Goal: Information Seeking & Learning: Find specific fact

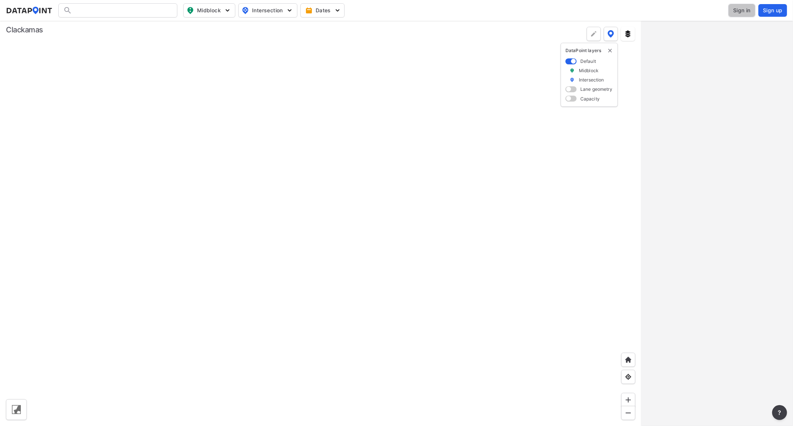
click at [741, 12] on span "Sign in" at bounding box center [741, 10] width 17 height 7
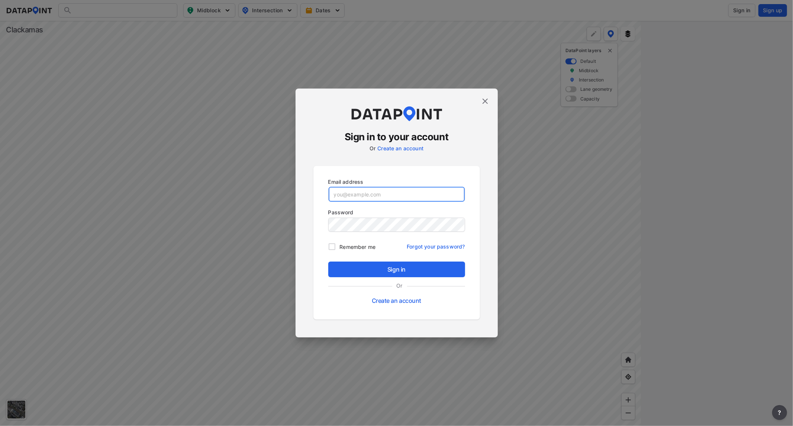
type input "[EMAIL_ADDRESS][DOMAIN_NAME]"
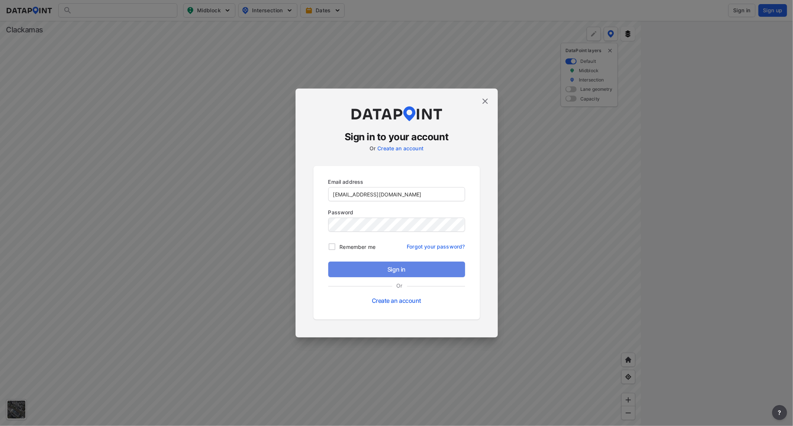
click at [412, 266] on span "Sign in" at bounding box center [396, 269] width 125 height 9
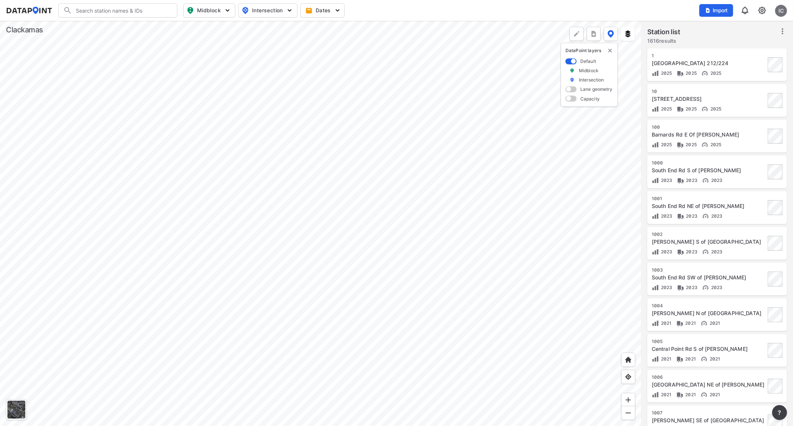
click at [270, 101] on div at bounding box center [320, 223] width 641 height 405
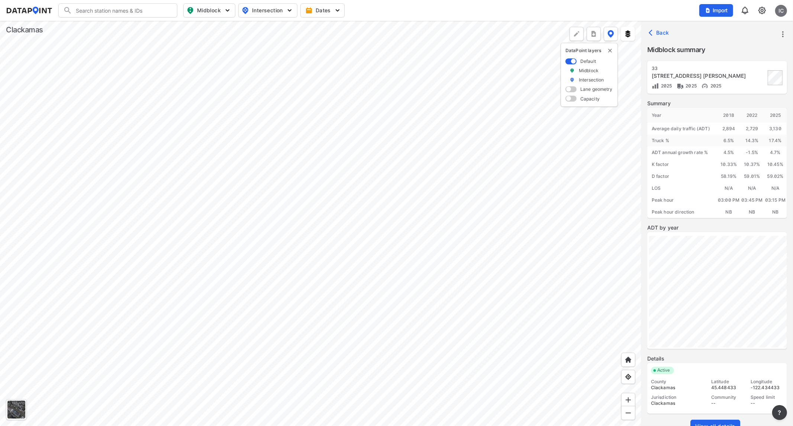
click at [297, 92] on div at bounding box center [320, 223] width 641 height 405
click at [224, 261] on div at bounding box center [320, 223] width 641 height 405
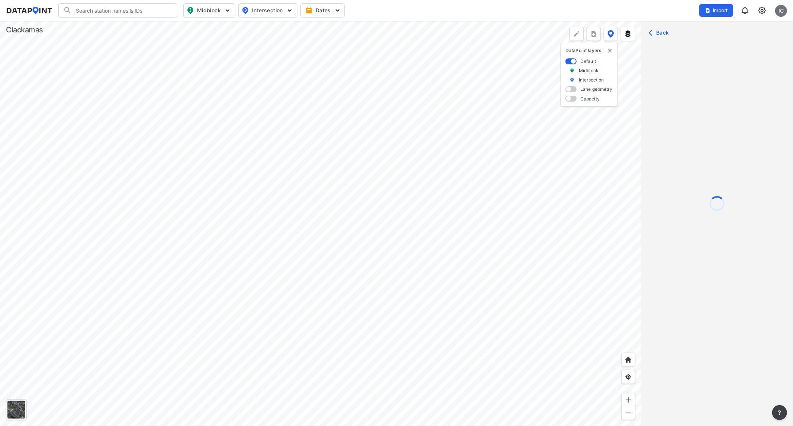
click at [217, 251] on div at bounding box center [320, 223] width 641 height 405
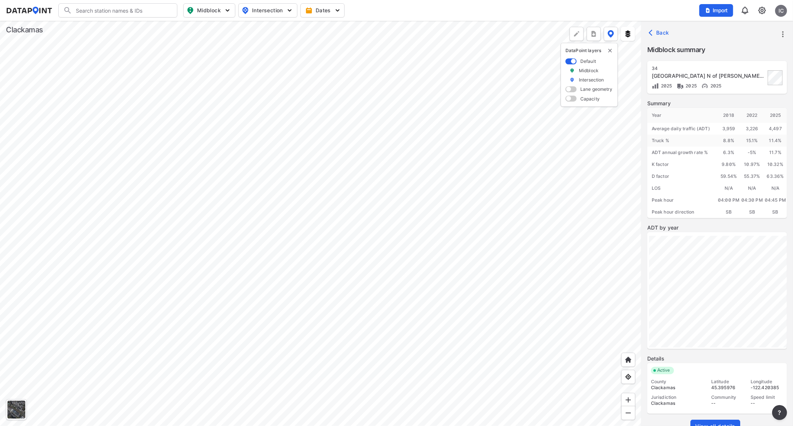
click at [217, 251] on div at bounding box center [320, 223] width 641 height 405
click at [264, 248] on div at bounding box center [320, 223] width 641 height 405
click at [257, 165] on div at bounding box center [320, 223] width 641 height 405
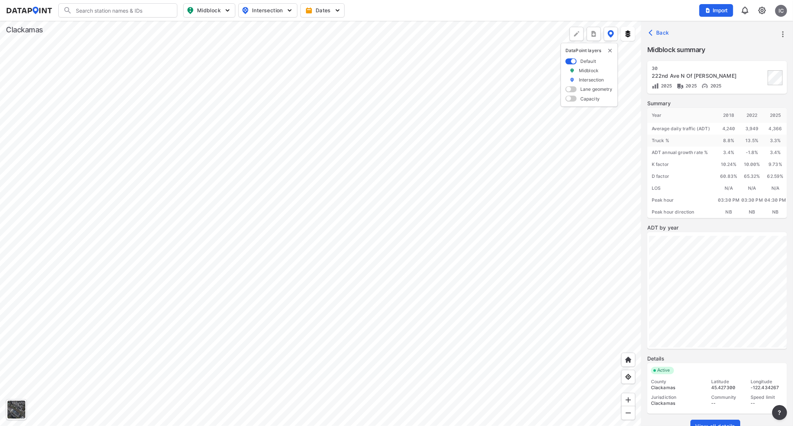
click at [258, 116] on div at bounding box center [320, 223] width 641 height 405
click at [278, 128] on div at bounding box center [320, 223] width 641 height 405
click at [239, 216] on div at bounding box center [320, 223] width 641 height 405
click at [716, 424] on span "View all details" at bounding box center [715, 425] width 40 height 7
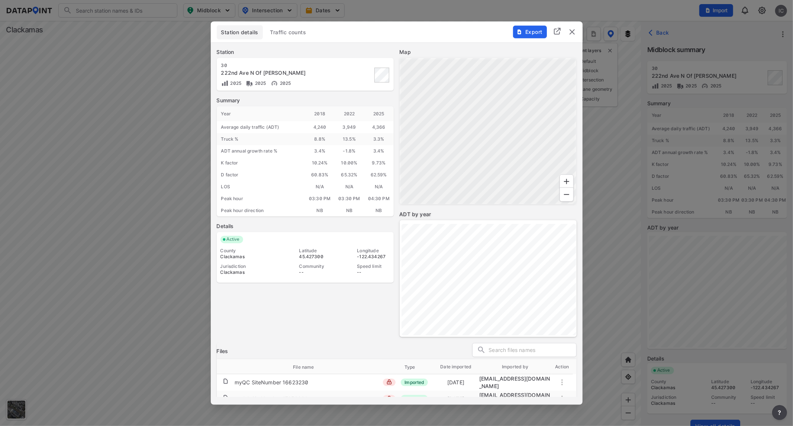
click at [291, 33] on span "Traffic counts" at bounding box center [288, 31] width 36 height 7
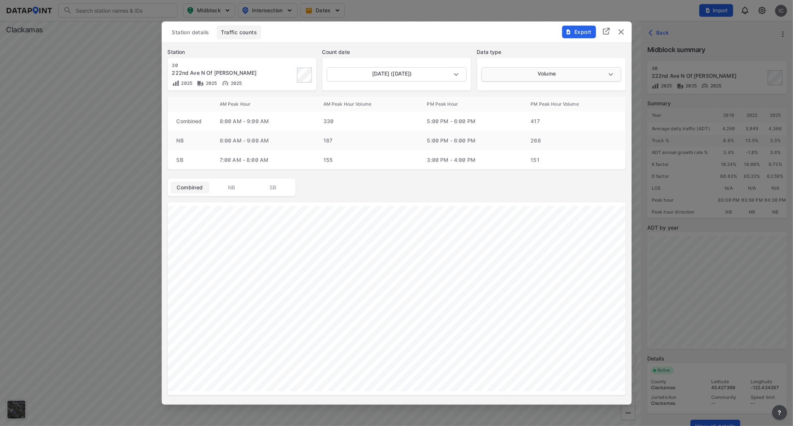
click at [515, 76] on body "Search Please enter a search term. Midblock Intersection Dates Import IC Import…" at bounding box center [396, 213] width 793 height 426
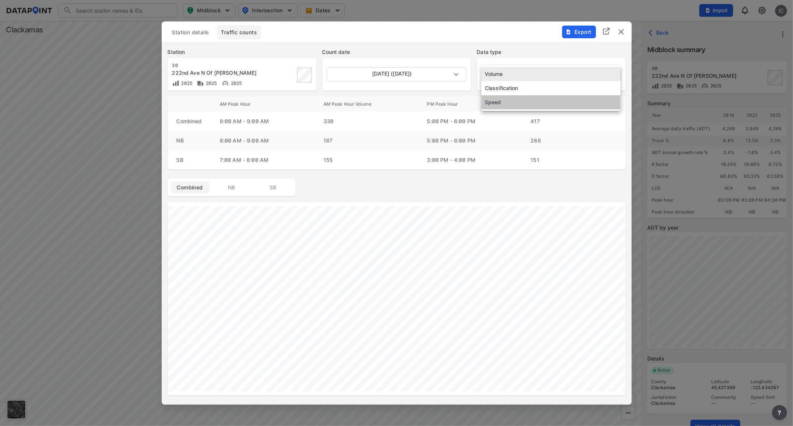
click at [519, 98] on li "Speed" at bounding box center [551, 102] width 139 height 14
type input "Speed"
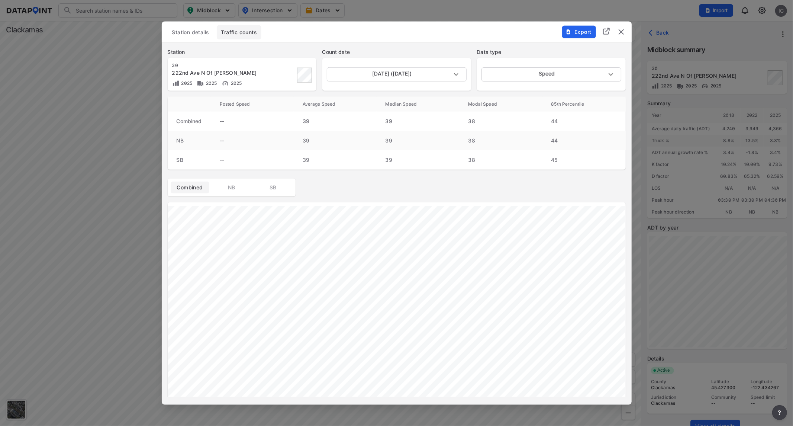
click at [212, 402] on div "Station details Traffic counts Export Station 30 [GEOGRAPHIC_DATA] N Of [PERSON…" at bounding box center [397, 212] width 470 height 383
click at [622, 32] on img "delete" at bounding box center [621, 31] width 9 height 9
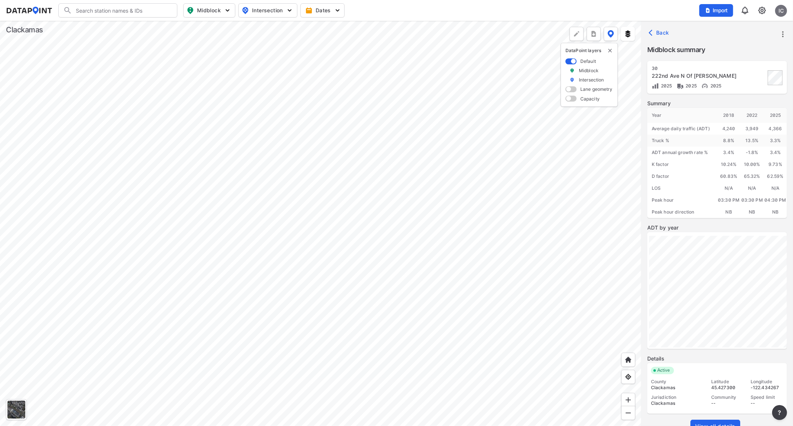
click at [444, 286] on div at bounding box center [320, 223] width 641 height 405
click at [359, 159] on div at bounding box center [320, 223] width 641 height 405
click at [728, 425] on span "View all details" at bounding box center [715, 425] width 40 height 7
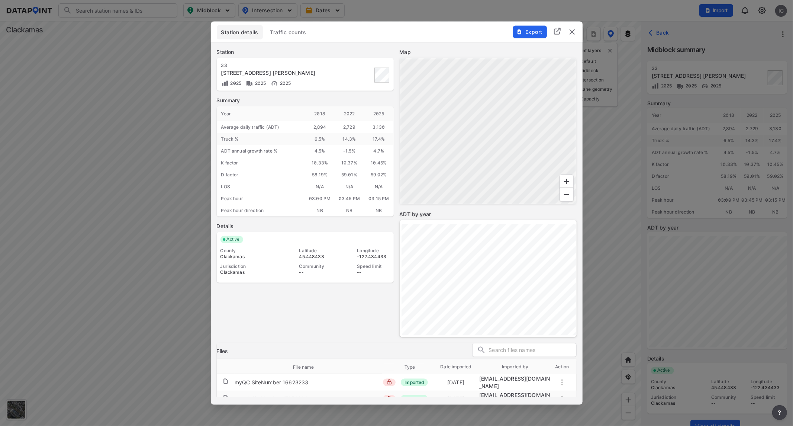
click at [294, 31] on span "Traffic counts" at bounding box center [288, 31] width 36 height 7
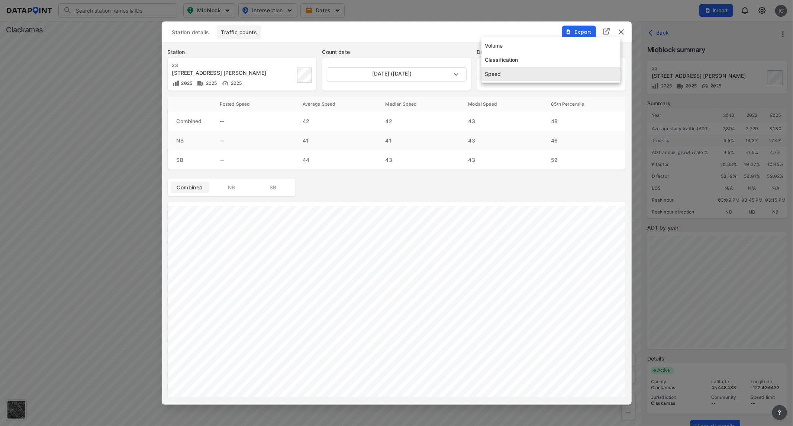
click at [510, 75] on body "Search Please enter a search term. Midblock Intersection Dates Import IC Import…" at bounding box center [396, 213] width 793 height 426
click at [510, 75] on li "Speed" at bounding box center [551, 74] width 139 height 14
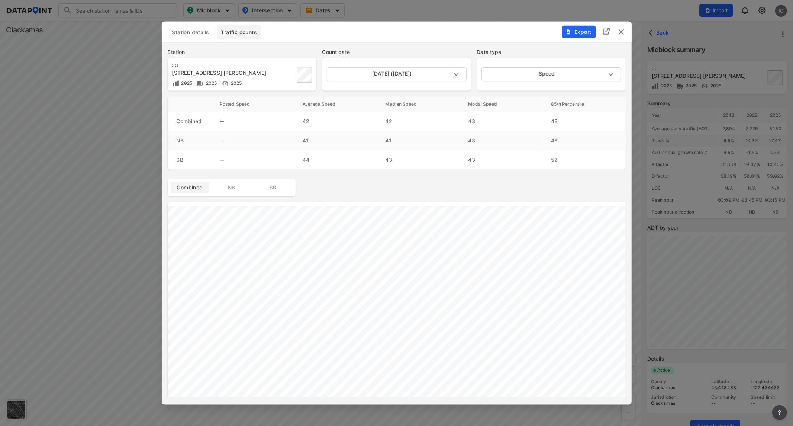
click at [622, 35] on img "delete" at bounding box center [621, 31] width 9 height 9
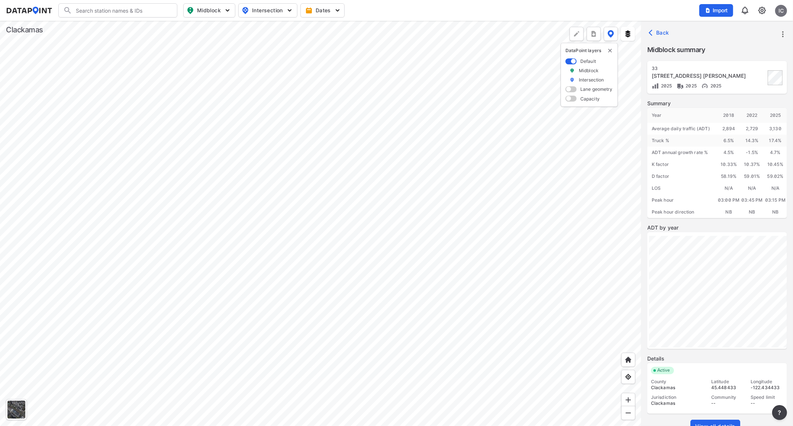
click at [410, 101] on div at bounding box center [320, 223] width 641 height 405
click at [365, 248] on div at bounding box center [320, 223] width 641 height 405
click at [361, 331] on div at bounding box center [320, 223] width 641 height 405
click at [361, 68] on div at bounding box center [320, 223] width 641 height 405
click at [414, 199] on div at bounding box center [320, 223] width 641 height 405
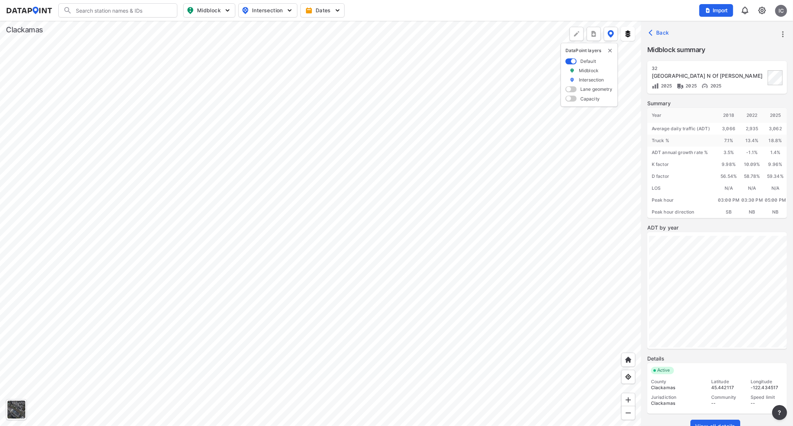
click at [430, 191] on div at bounding box center [320, 223] width 641 height 405
click at [405, 216] on div at bounding box center [320, 223] width 641 height 405
click at [451, 143] on div at bounding box center [320, 223] width 641 height 405
click at [402, 140] on div at bounding box center [320, 223] width 641 height 405
click at [445, 258] on div at bounding box center [320, 223] width 641 height 405
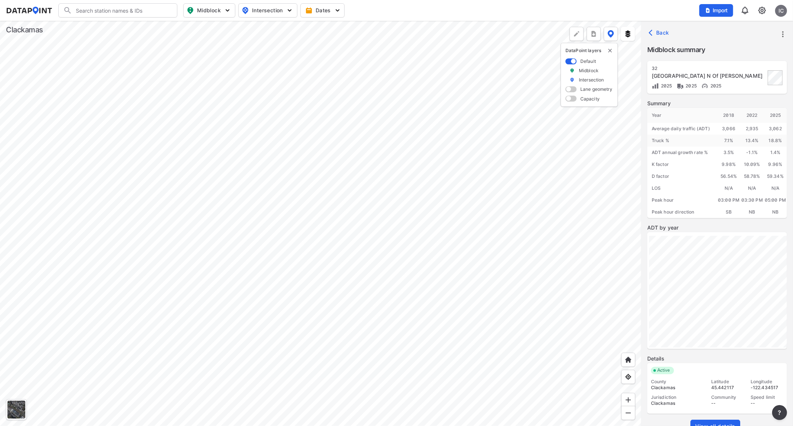
click at [400, 251] on div at bounding box center [320, 223] width 641 height 405
click at [400, 153] on div at bounding box center [320, 223] width 641 height 405
click at [402, 337] on div at bounding box center [320, 223] width 641 height 405
click at [402, 254] on div at bounding box center [320, 223] width 641 height 405
click at [390, 189] on div at bounding box center [320, 223] width 641 height 405
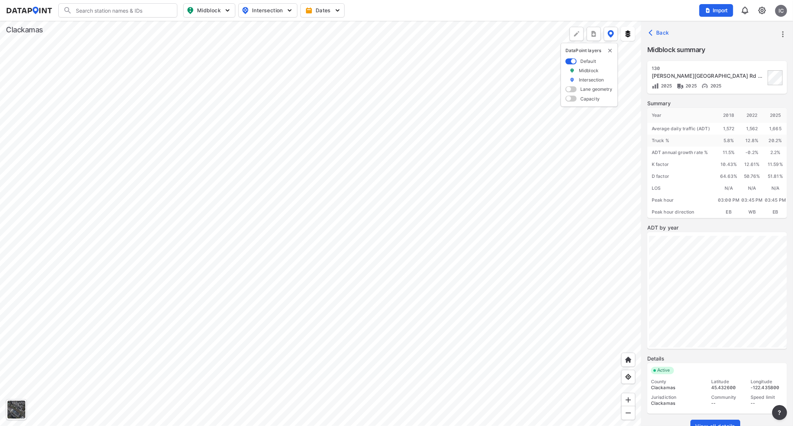
click at [400, 255] on div at bounding box center [320, 223] width 641 height 405
click at [416, 285] on div at bounding box center [320, 223] width 641 height 405
click at [402, 256] on div at bounding box center [320, 223] width 641 height 405
click at [402, 339] on div at bounding box center [320, 223] width 641 height 405
click at [404, 304] on div at bounding box center [320, 223] width 641 height 405
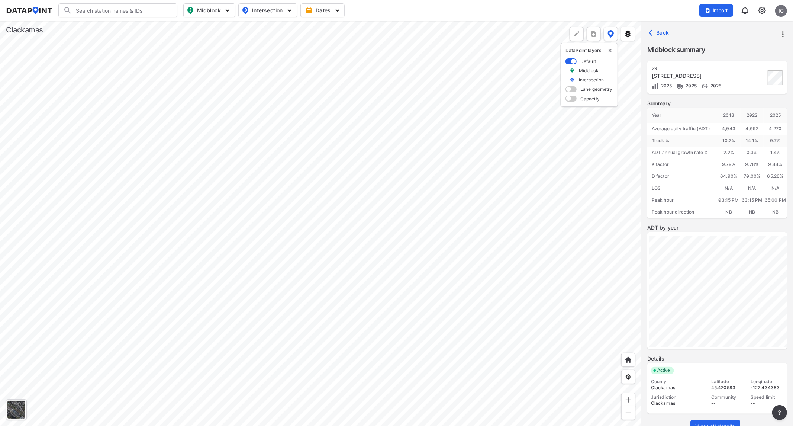
click at [440, 224] on div at bounding box center [320, 223] width 641 height 405
click at [361, 162] on div at bounding box center [320, 223] width 641 height 405
click at [360, 183] on div at bounding box center [320, 223] width 641 height 405
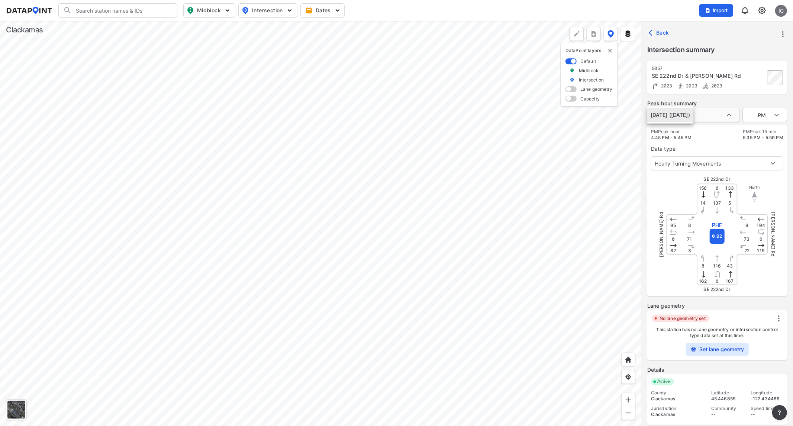
click at [726, 113] on body "Search Please enter a search term. Midblock Intersection Dates Import IC Import…" at bounding box center [396, 213] width 793 height 426
click at [693, 113] on li "[DATE] ([DATE])" at bounding box center [670, 115] width 46 height 14
click at [764, 115] on body "Search Please enter a search term. Midblock Intersection Dates Import IC Import…" at bounding box center [396, 213] width 793 height 426
click at [759, 90] on li "AM" at bounding box center [765, 87] width 45 height 14
type input "AM"
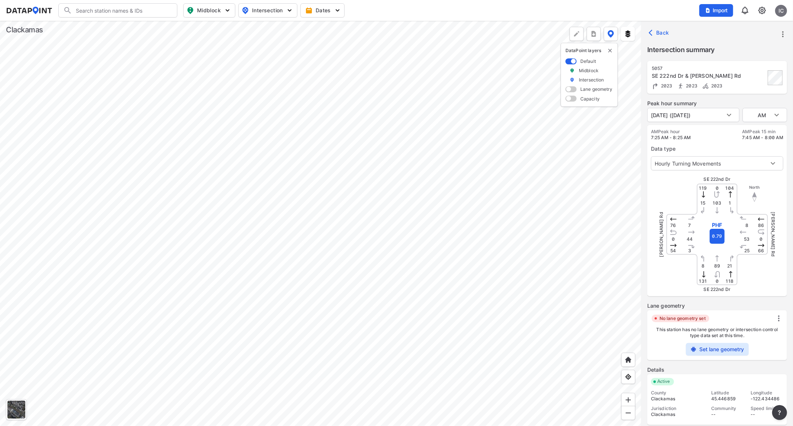
click at [734, 82] on div "2023 2023 2023" at bounding box center [709, 86] width 114 height 8
click at [716, 104] on label "Peak hour summary" at bounding box center [717, 103] width 140 height 7
click at [647, 216] on div "AM Peak hour 7:25 AM - 8:25 AM AM Peak 15 min 7:45 AM - 8:00 AM Data type Hourl…" at bounding box center [717, 210] width 140 height 171
click at [657, 28] on button "Back" at bounding box center [659, 33] width 25 height 12
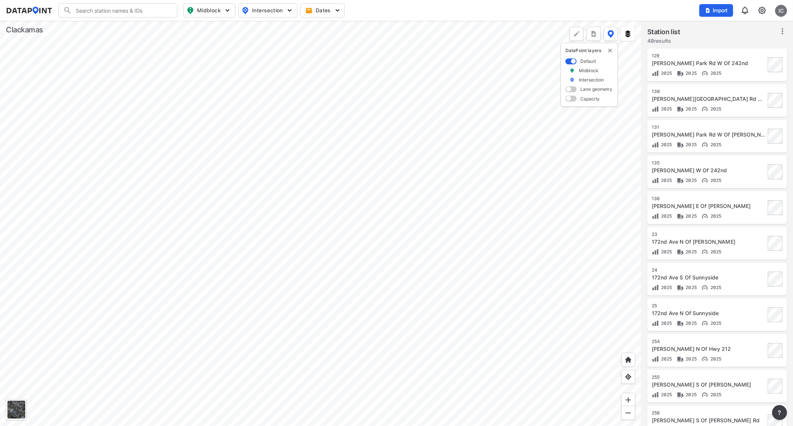
click at [339, 199] on div at bounding box center [320, 223] width 641 height 405
click at [294, 191] on div at bounding box center [320, 223] width 641 height 405
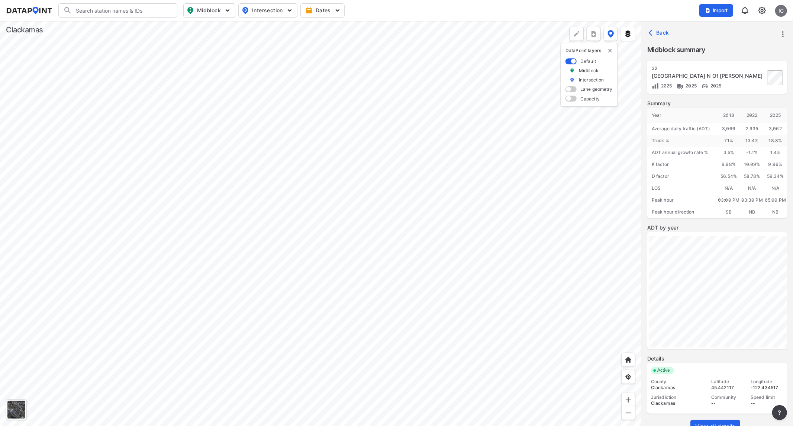
click at [709, 422] on link "View all details" at bounding box center [716, 425] width 50 height 13
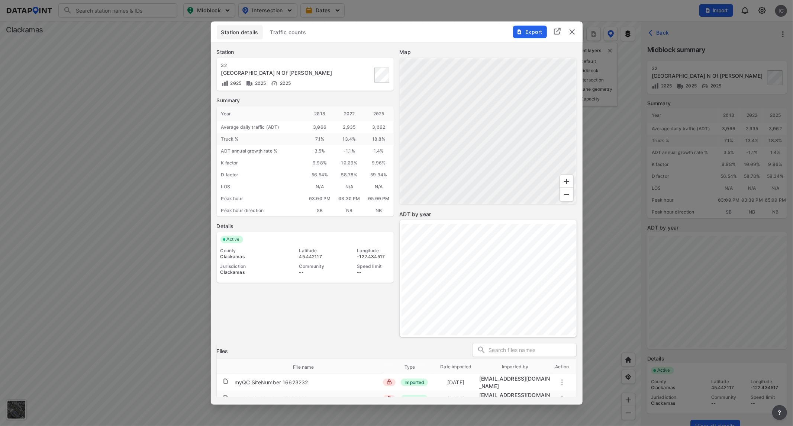
click at [302, 32] on span "Traffic counts" at bounding box center [288, 31] width 36 height 7
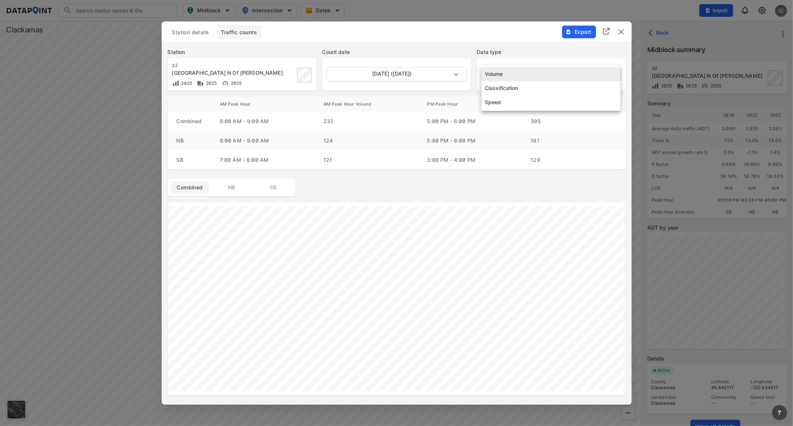
click at [506, 76] on body "Search Please enter a search term. Midblock Intersection Dates Import IC Import…" at bounding box center [396, 213] width 793 height 426
click at [515, 101] on li "Speed" at bounding box center [551, 102] width 139 height 14
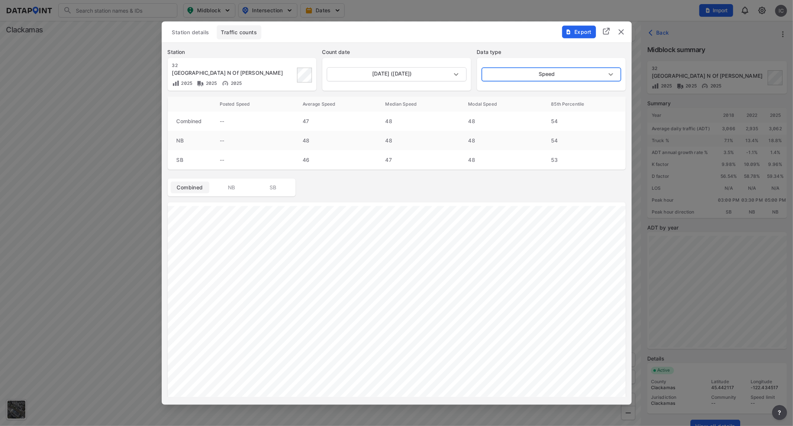
type input "Speed"
drag, startPoint x: 501, startPoint y: 33, endPoint x: 678, endPoint y: 83, distance: 184.0
click at [678, 83] on div "Station details Traffic counts Export Station [GEOGRAPHIC_DATA] N Of [PERSON_NA…" at bounding box center [396, 213] width 793 height 426
click at [622, 33] on img "delete" at bounding box center [621, 31] width 9 height 9
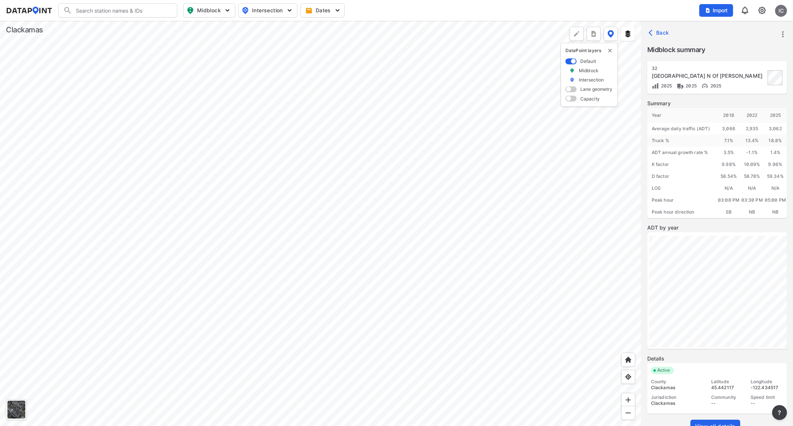
click at [725, 425] on span "View all details" at bounding box center [715, 425] width 40 height 7
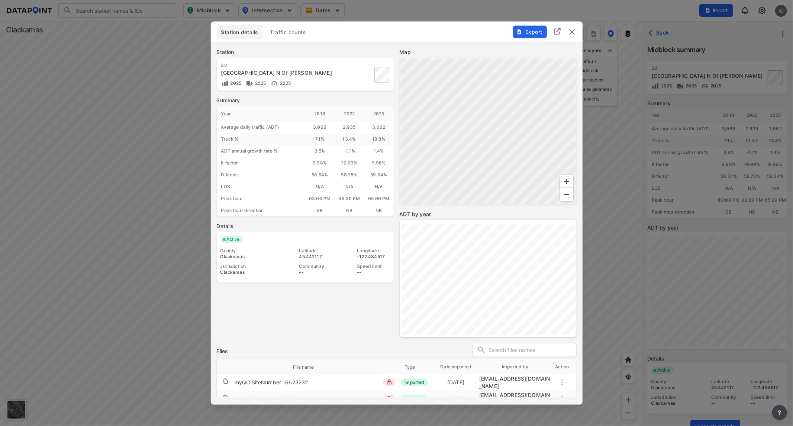
click at [305, 23] on div "Station details Traffic counts Export" at bounding box center [397, 31] width 372 height 21
click at [295, 38] on button "Traffic counts" at bounding box center [288, 32] width 45 height 14
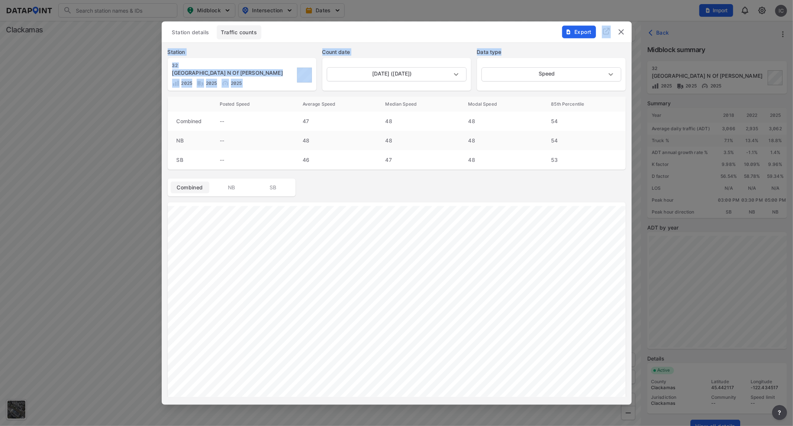
drag, startPoint x: 598, startPoint y: 44, endPoint x: 603, endPoint y: 23, distance: 20.7
click at [603, 23] on div "Station details Traffic counts Export Station 32 [GEOGRAPHIC_DATA] N Of [PERSON…" at bounding box center [397, 212] width 470 height 383
click at [622, 31] on img "delete" at bounding box center [621, 31] width 9 height 9
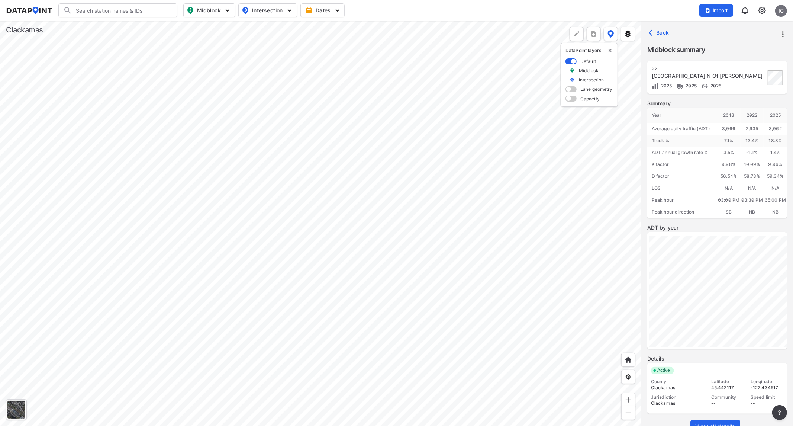
click at [419, 199] on div at bounding box center [320, 223] width 641 height 405
click at [378, 113] on div at bounding box center [320, 223] width 641 height 405
click at [377, 272] on div at bounding box center [320, 223] width 641 height 405
click at [723, 423] on span "View all details" at bounding box center [715, 425] width 40 height 7
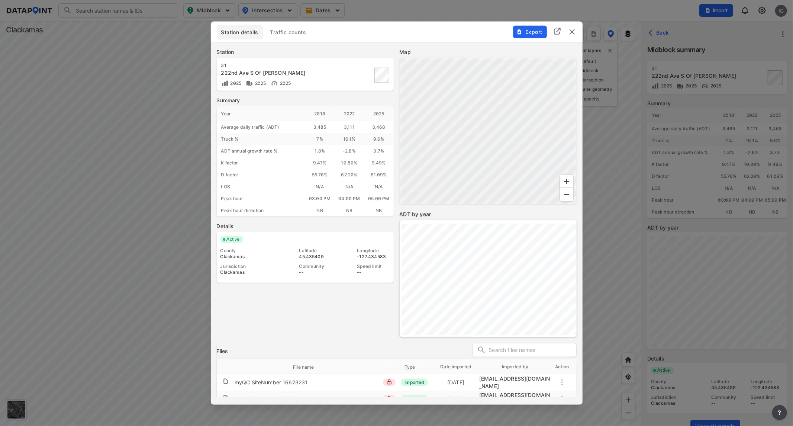
click at [303, 32] on span "Traffic counts" at bounding box center [288, 31] width 36 height 7
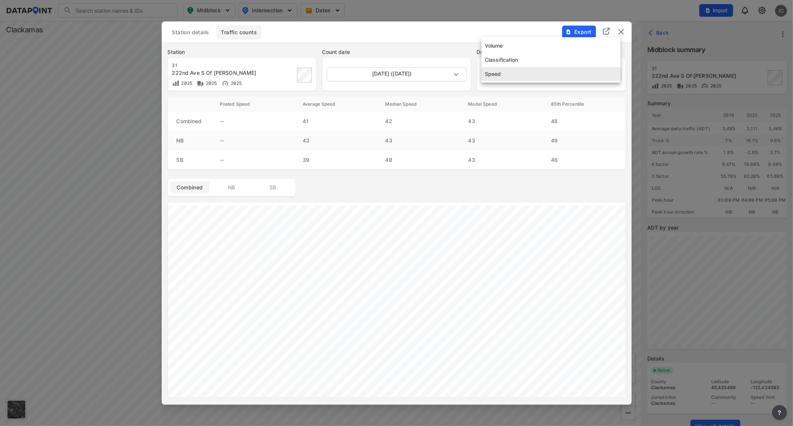
click at [540, 74] on body "Search Please enter a search term. Midblock Intersection Dates Import IC Import…" at bounding box center [396, 213] width 793 height 426
click at [597, 188] on div at bounding box center [396, 213] width 793 height 426
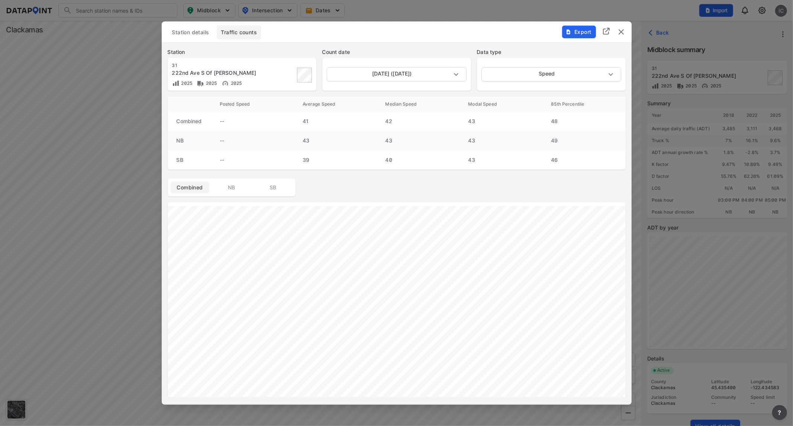
click at [619, 33] on img "delete" at bounding box center [621, 31] width 9 height 9
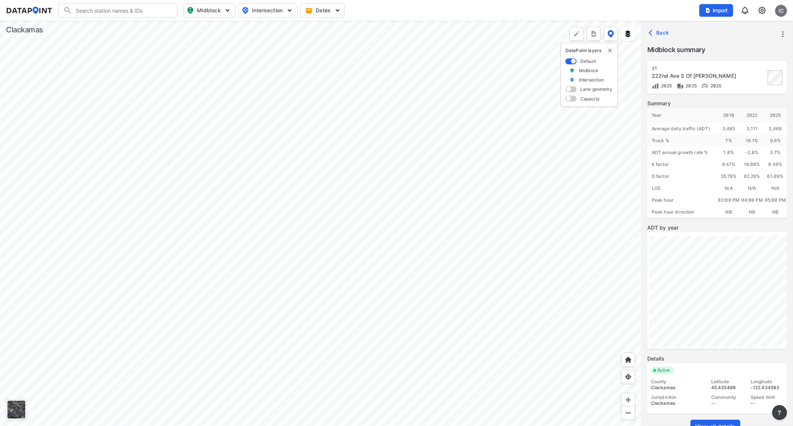
click at [421, 198] on div at bounding box center [320, 223] width 641 height 405
click at [358, 216] on div at bounding box center [320, 223] width 641 height 405
click at [370, 282] on div at bounding box center [320, 223] width 641 height 405
click at [714, 422] on link "View all details" at bounding box center [716, 425] width 50 height 13
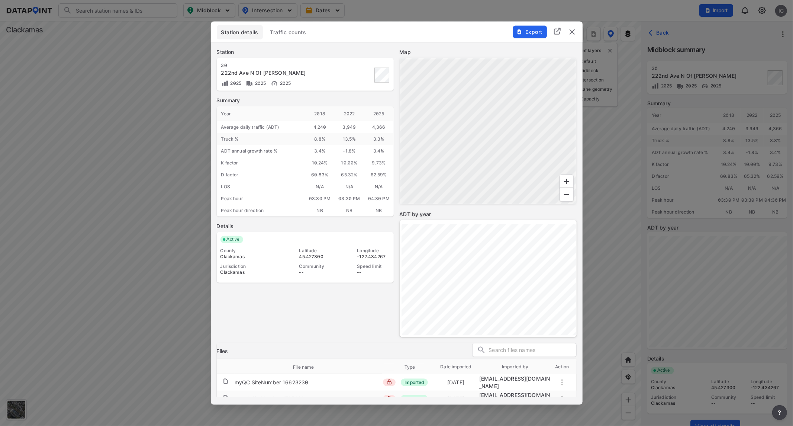
click at [287, 28] on span "Traffic counts" at bounding box center [288, 31] width 36 height 7
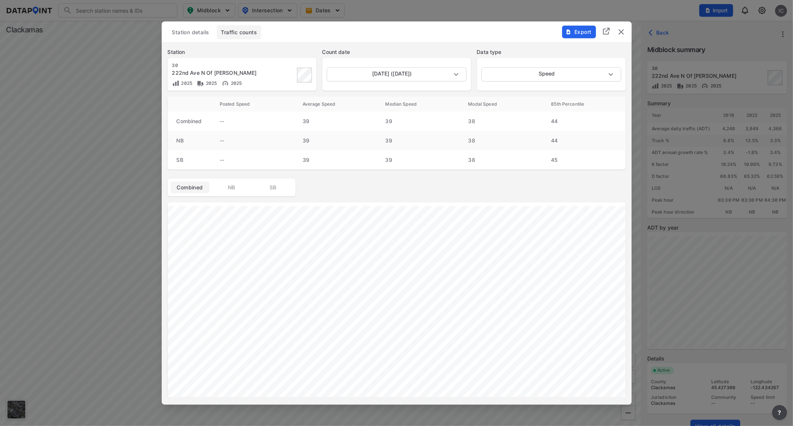
click at [623, 33] on img "delete" at bounding box center [621, 31] width 9 height 9
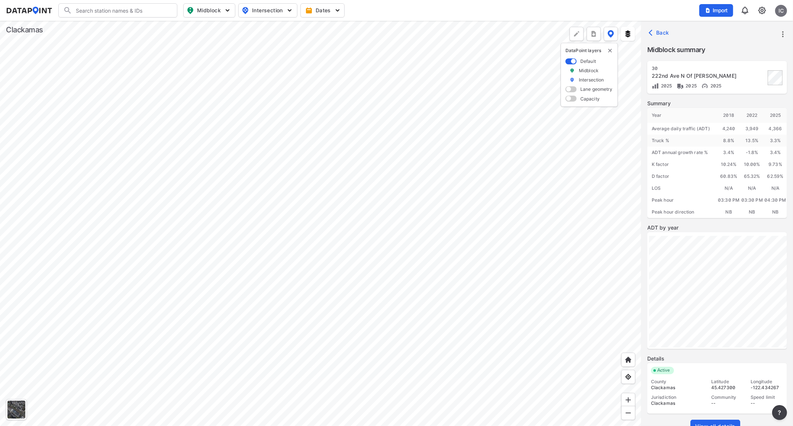
click at [367, 180] on div at bounding box center [320, 223] width 641 height 405
click at [368, 97] on div at bounding box center [320, 223] width 641 height 405
click at [705, 422] on span "View all details" at bounding box center [715, 425] width 40 height 7
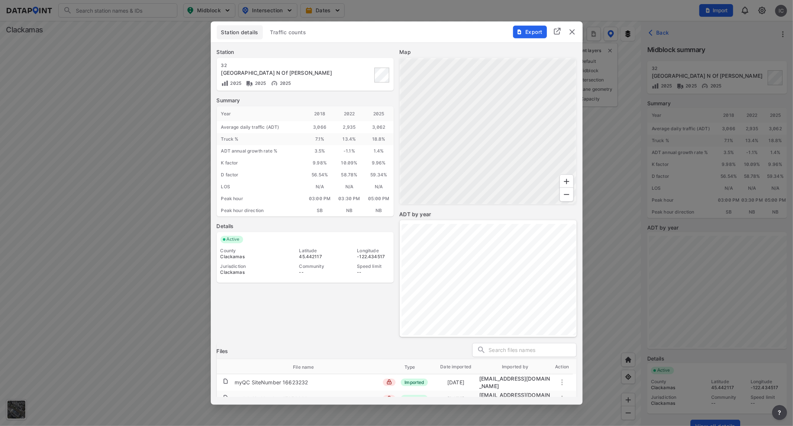
click at [283, 30] on span "Traffic counts" at bounding box center [288, 31] width 36 height 7
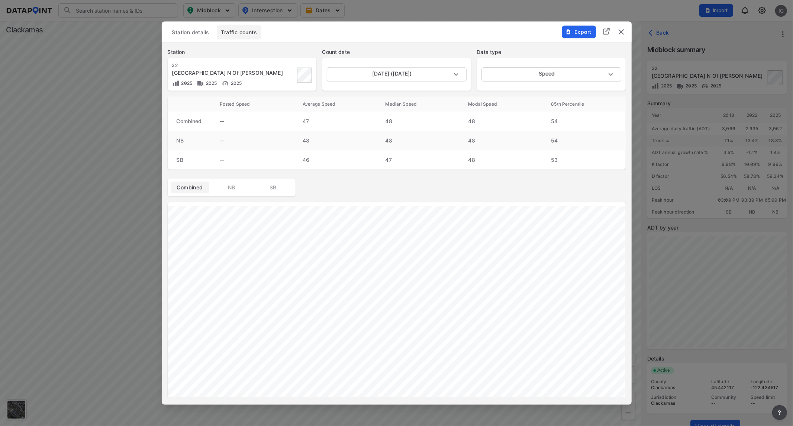
click at [547, 191] on div "Combined NB SB" at bounding box center [397, 187] width 458 height 18
click at [547, 184] on div "Combined NB SB" at bounding box center [397, 187] width 458 height 18
click at [621, 30] on img "delete" at bounding box center [621, 31] width 9 height 9
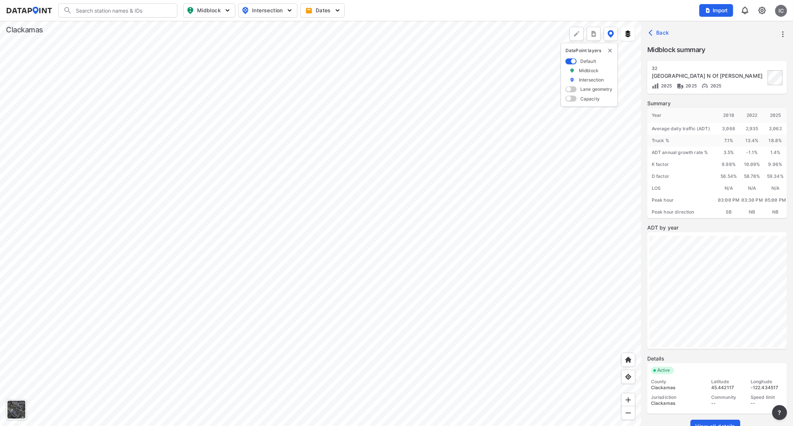
click at [400, 196] on div at bounding box center [320, 223] width 641 height 405
click at [400, 171] on div at bounding box center [320, 223] width 641 height 405
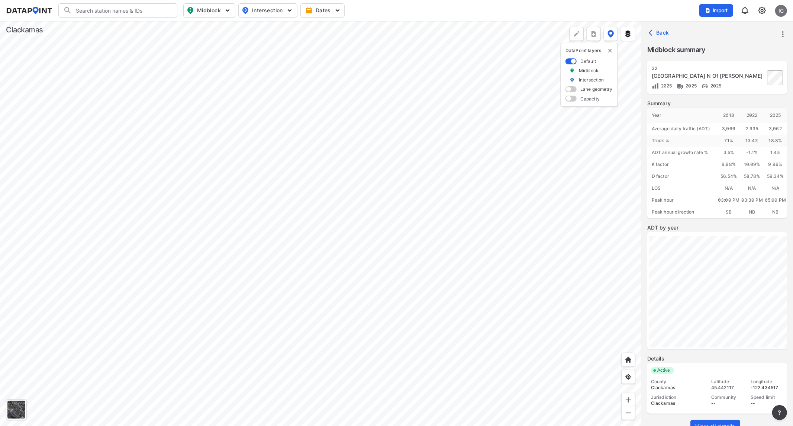
click at [405, 191] on div at bounding box center [320, 223] width 641 height 405
click at [466, 21] on div at bounding box center [320, 223] width 641 height 405
click at [422, 95] on div at bounding box center [320, 223] width 641 height 405
click at [358, 120] on div at bounding box center [320, 223] width 641 height 405
click at [400, 21] on div at bounding box center [320, 223] width 641 height 405
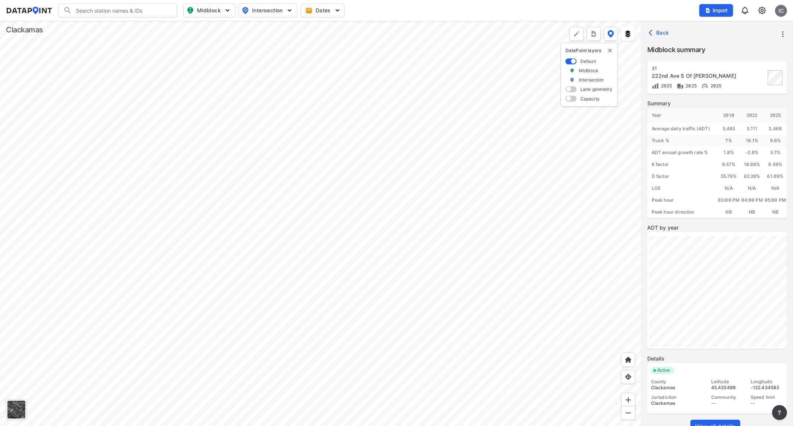
click at [335, 188] on div at bounding box center [320, 223] width 641 height 405
click at [707, 422] on span "View all details" at bounding box center [715, 425] width 40 height 7
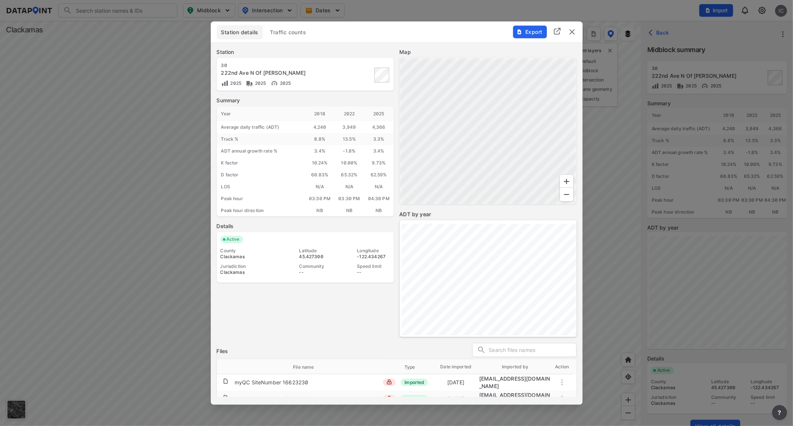
click at [289, 30] on span "Traffic counts" at bounding box center [288, 31] width 36 height 7
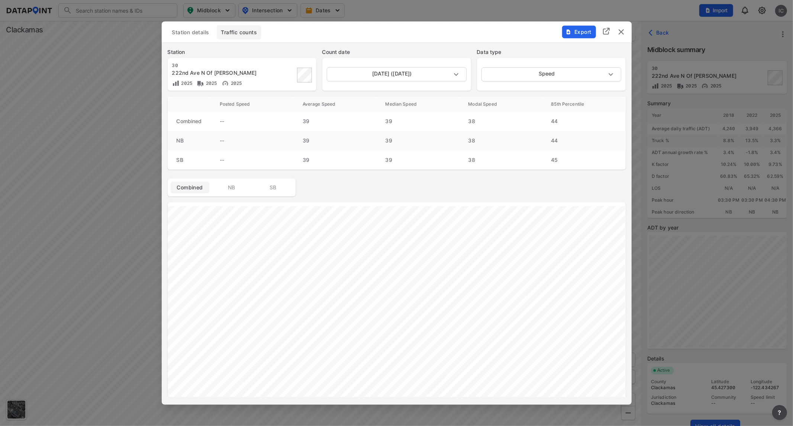
click at [622, 31] on img "delete" at bounding box center [621, 31] width 9 height 9
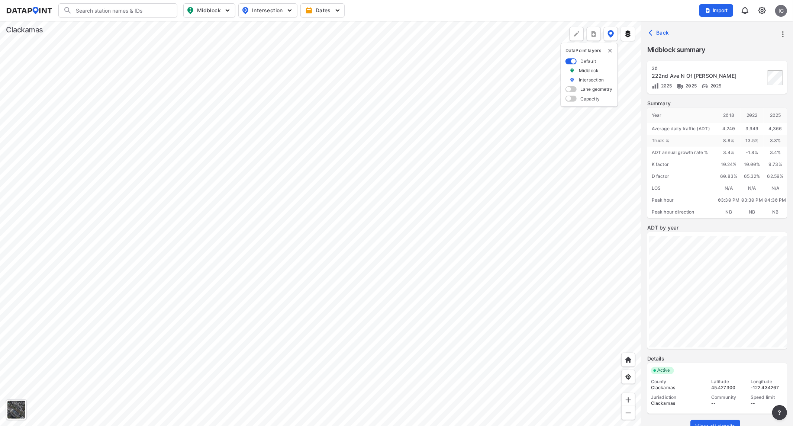
click at [374, 65] on div at bounding box center [320, 223] width 641 height 405
click at [337, 359] on div at bounding box center [320, 223] width 641 height 405
click at [709, 422] on span "View all details" at bounding box center [715, 425] width 40 height 7
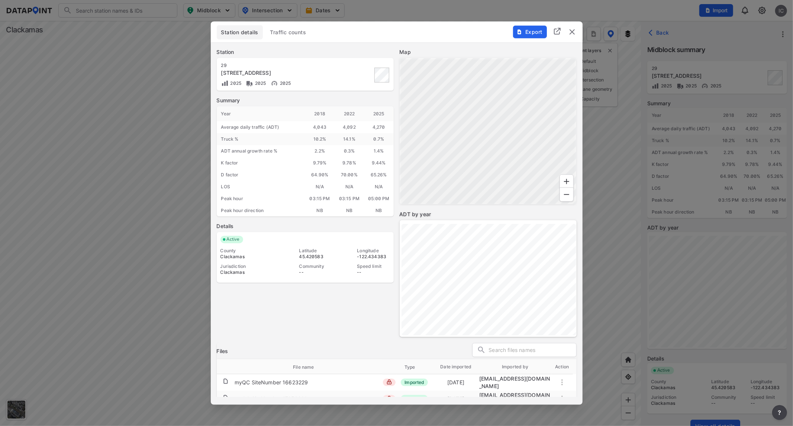
click at [280, 33] on span "Traffic counts" at bounding box center [288, 31] width 36 height 7
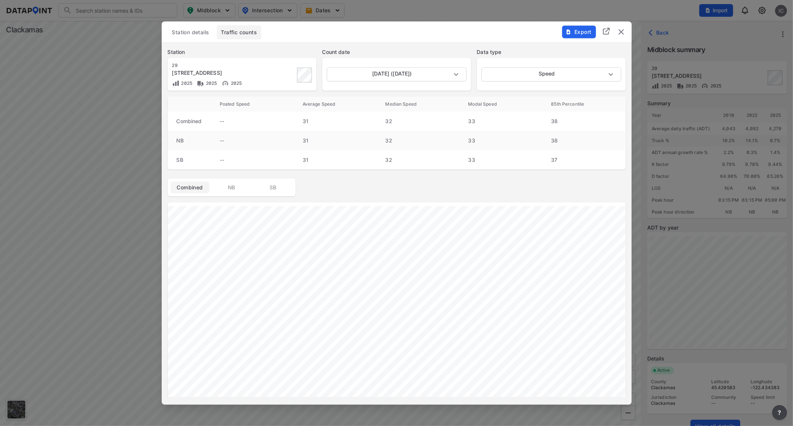
click at [621, 30] on img "delete" at bounding box center [621, 31] width 9 height 9
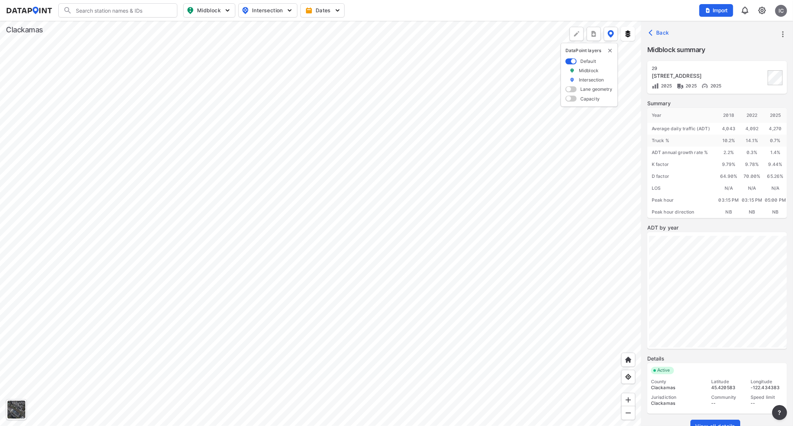
click at [427, 302] on div at bounding box center [320, 223] width 641 height 405
click at [428, 332] on div at bounding box center [320, 223] width 641 height 405
click at [469, 293] on div at bounding box center [320, 223] width 641 height 405
click at [440, 390] on div at bounding box center [320, 223] width 641 height 405
click at [45, 321] on div at bounding box center [320, 223] width 641 height 405
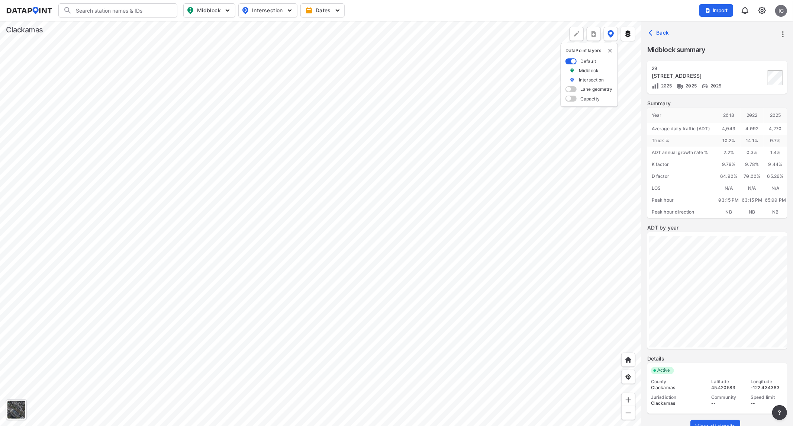
click at [445, 191] on div at bounding box center [320, 223] width 641 height 405
click at [574, 242] on div at bounding box center [320, 223] width 641 height 405
click at [541, 189] on div at bounding box center [320, 223] width 641 height 405
click at [630, 193] on div at bounding box center [320, 223] width 641 height 405
click at [637, 244] on div at bounding box center [320, 223] width 641 height 405
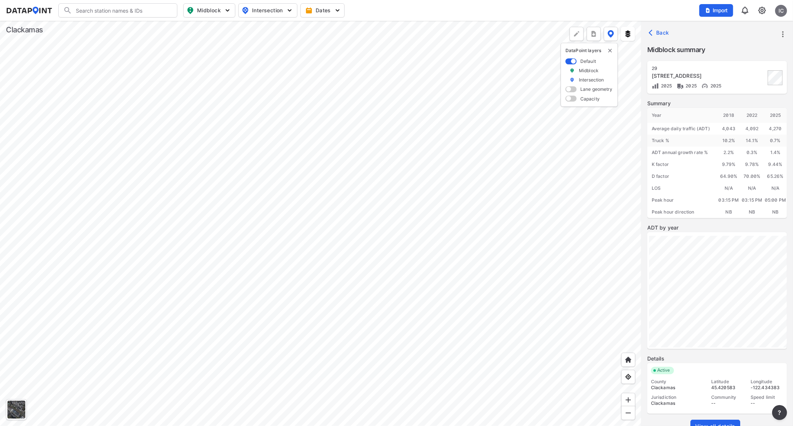
click at [521, 248] on div at bounding box center [320, 223] width 641 height 405
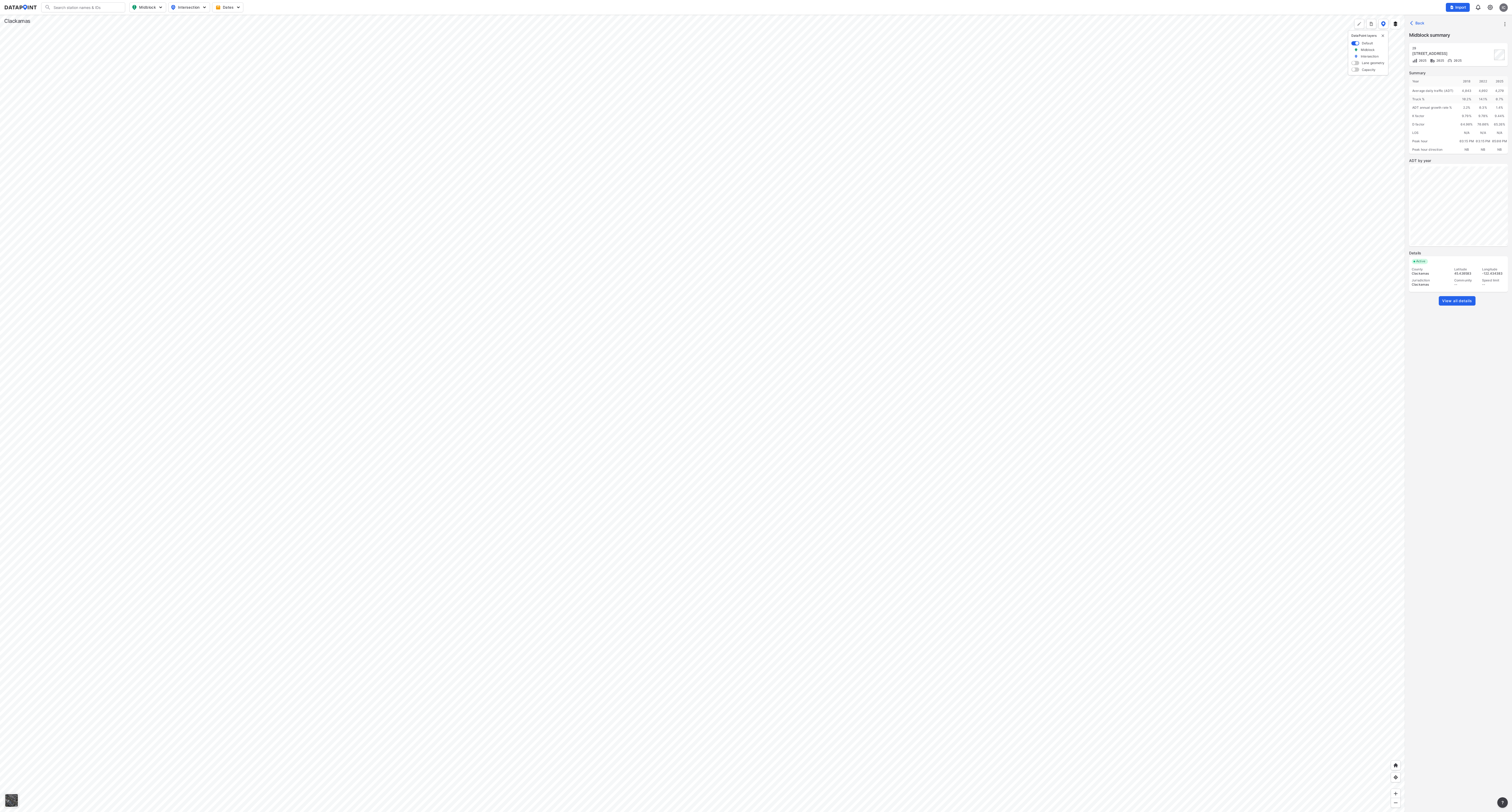
click at [560, 300] on div at bounding box center [702, 413] width 1405 height 797
click at [560, 280] on div at bounding box center [702, 413] width 1405 height 797
click at [560, 268] on div at bounding box center [702, 413] width 1405 height 797
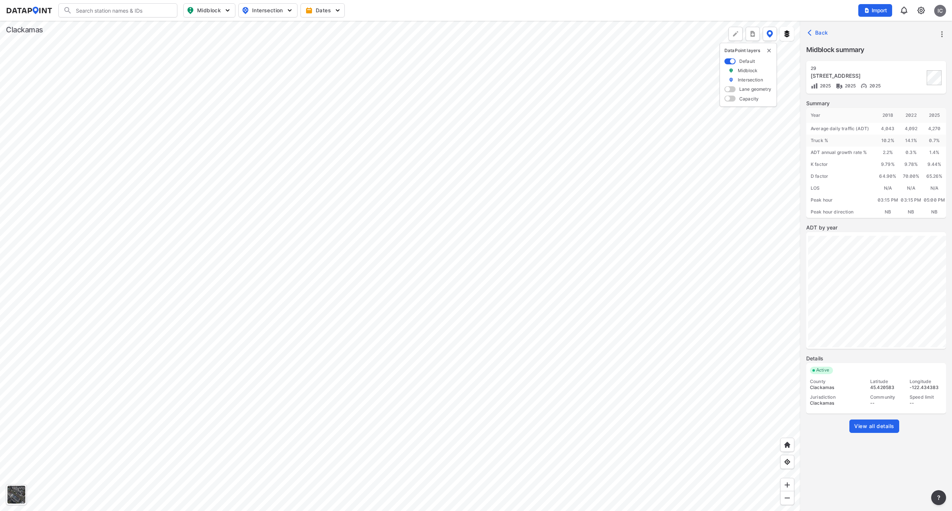
click at [328, 120] on div at bounding box center [400, 266] width 800 height 490
click at [551, 425] on div at bounding box center [400, 266] width 800 height 490
click at [793, 425] on span "View all details" at bounding box center [874, 425] width 40 height 7
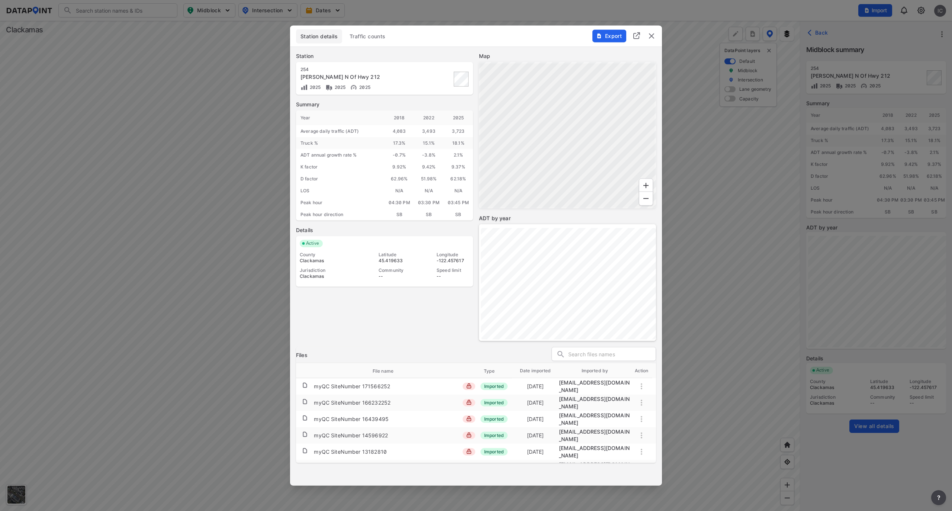
click at [419, 80] on div "[STREET_ADDRESS][PERSON_NAME]" at bounding box center [384, 79] width 168 height 25
click at [367, 36] on span "Traffic counts" at bounding box center [368, 36] width 36 height 7
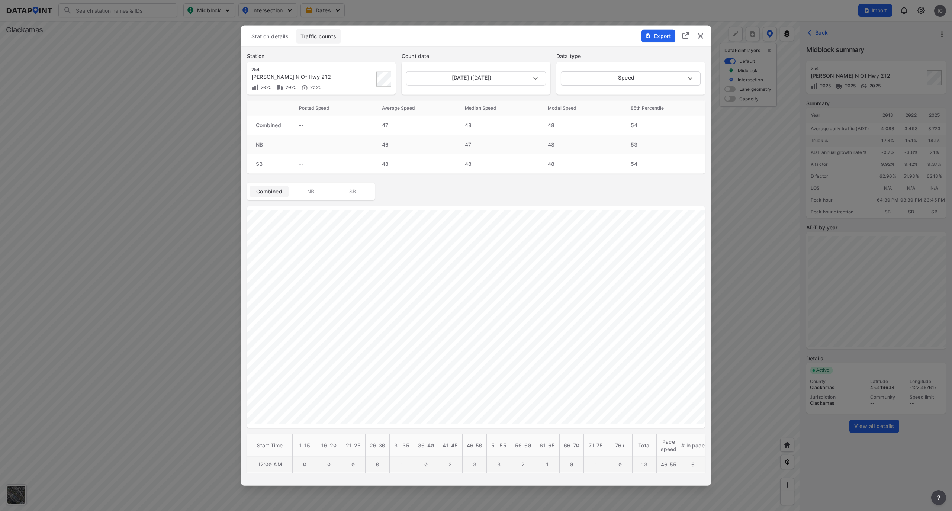
click at [701, 33] on img "delete" at bounding box center [700, 36] width 9 height 9
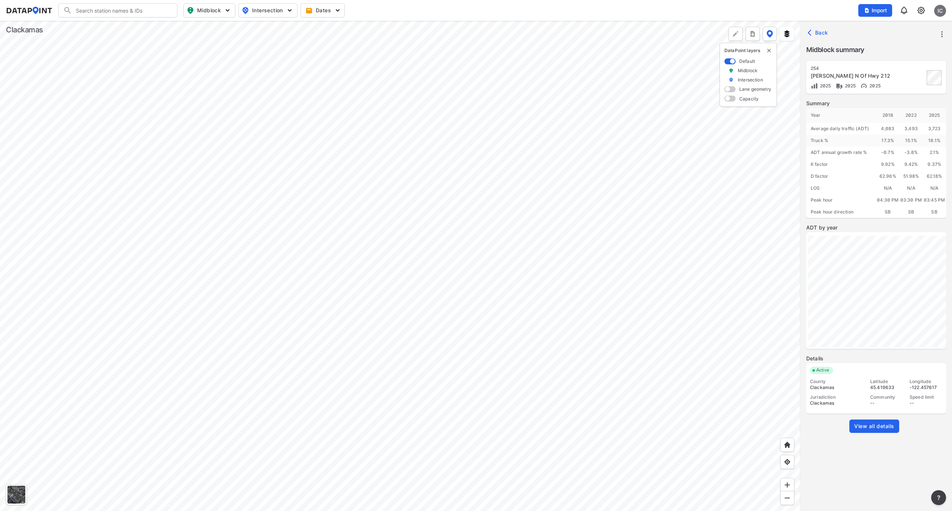
click at [398, 168] on div at bounding box center [400, 266] width 800 height 490
click at [525, 323] on div at bounding box center [400, 266] width 800 height 490
click at [541, 382] on div at bounding box center [400, 266] width 800 height 490
click at [525, 341] on div at bounding box center [400, 266] width 800 height 490
click at [445, 131] on div at bounding box center [400, 266] width 800 height 490
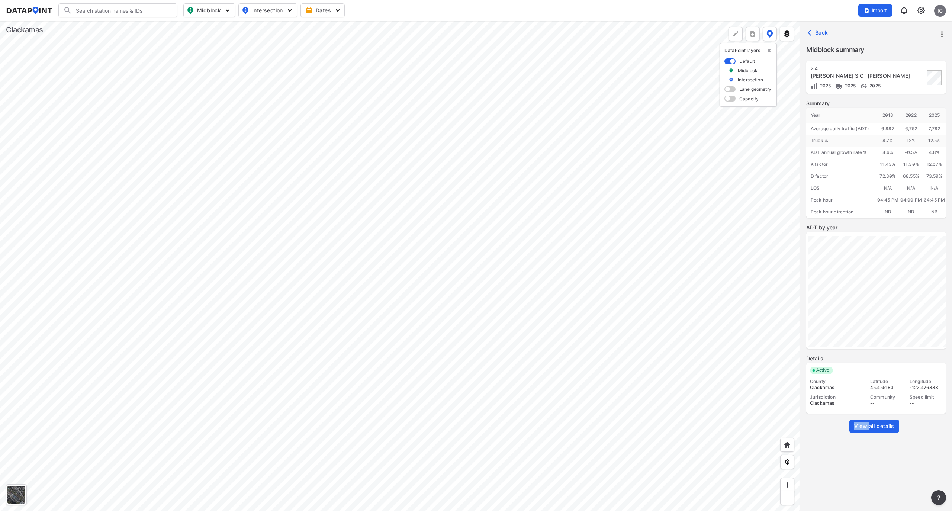
drag, startPoint x: 827, startPoint y: 479, endPoint x: 869, endPoint y: 427, distance: 67.1
click at [793, 425] on div "255 [PERSON_NAME] S Of [PERSON_NAME] 2025 2025 2025 Summary Year [DATE] 2022 20…" at bounding box center [876, 283] width 140 height 445
click at [793, 425] on span "View all details" at bounding box center [874, 425] width 40 height 7
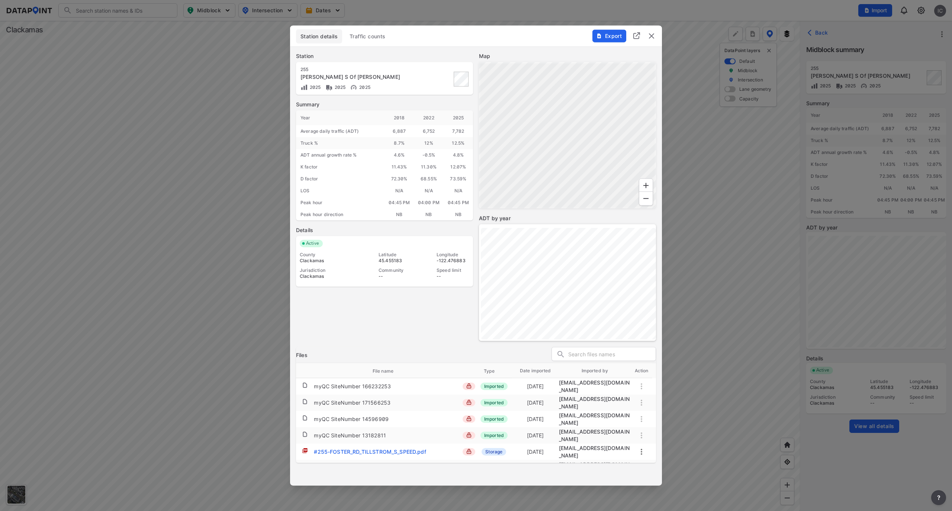
click at [603, 125] on div at bounding box center [567, 135] width 177 height 147
click at [356, 45] on div "Station details Traffic counts" at bounding box center [476, 38] width 360 height 18
click at [359, 33] on span "Traffic counts" at bounding box center [368, 36] width 36 height 7
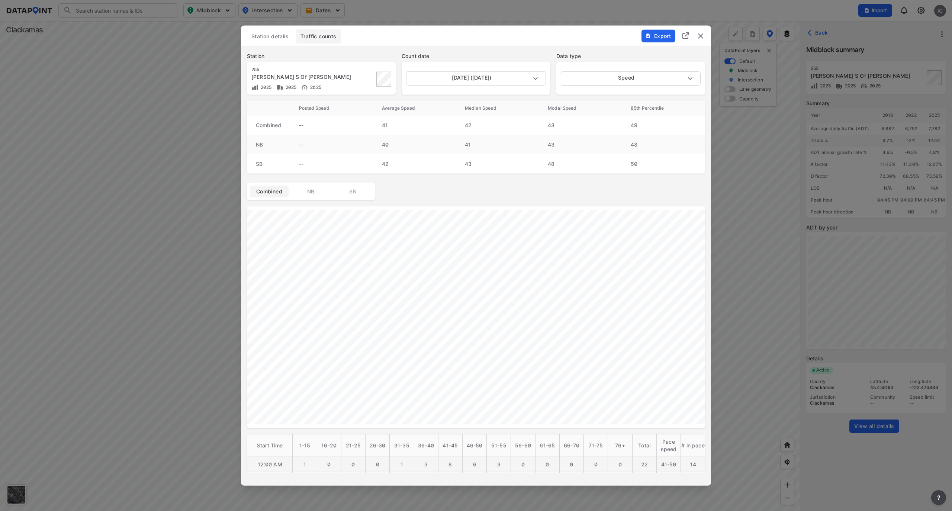
click at [699, 33] on img "delete" at bounding box center [700, 36] width 9 height 9
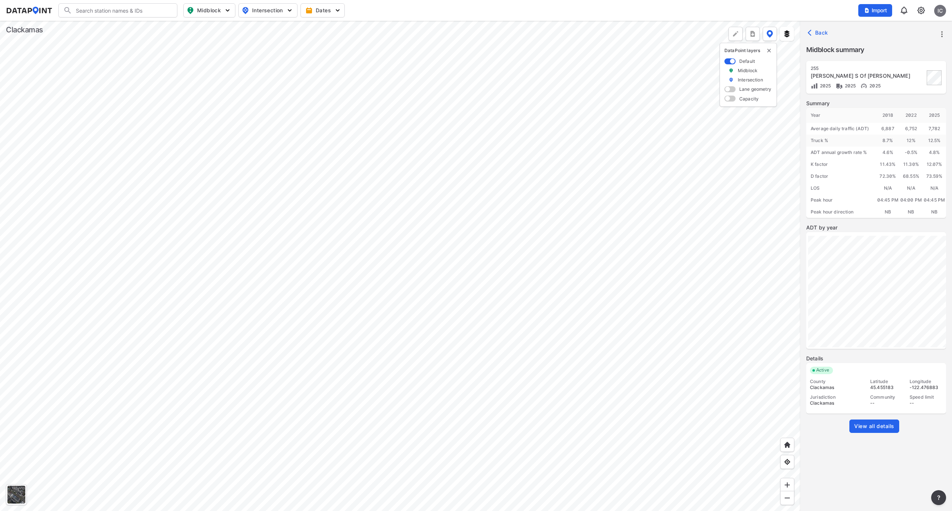
click at [532, 70] on div at bounding box center [400, 266] width 800 height 490
click at [505, 260] on div at bounding box center [400, 266] width 800 height 490
click at [445, 226] on div at bounding box center [400, 266] width 800 height 490
click at [793, 425] on span "View all details" at bounding box center [874, 425] width 40 height 7
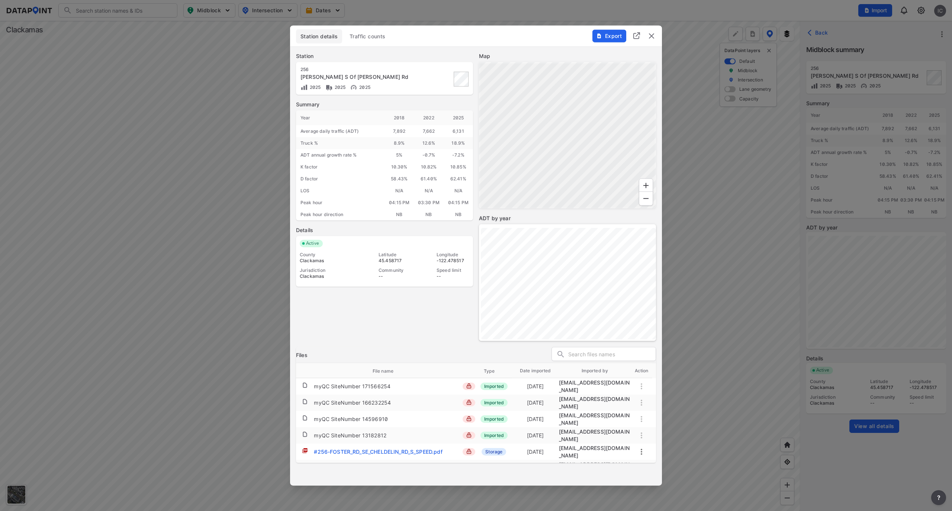
click at [377, 39] on span "Traffic counts" at bounding box center [368, 36] width 36 height 7
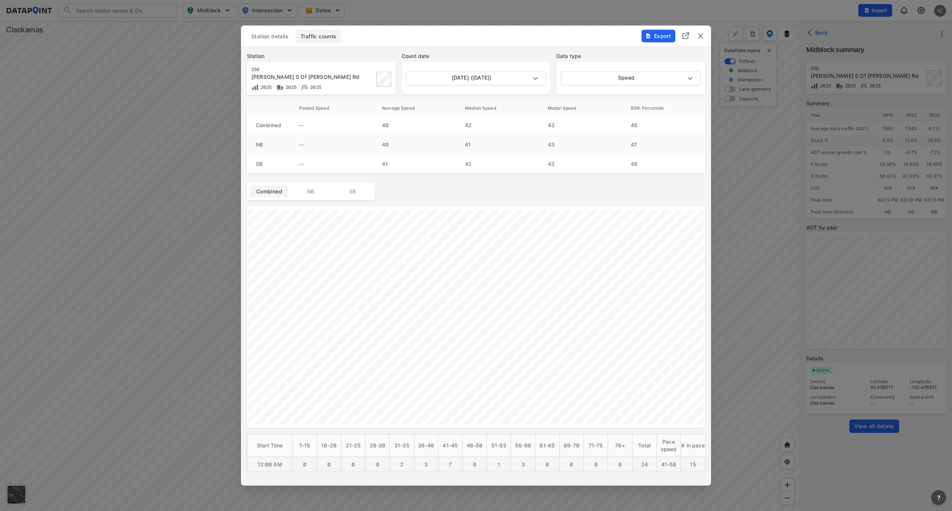
click at [702, 34] on img "delete" at bounding box center [700, 36] width 9 height 9
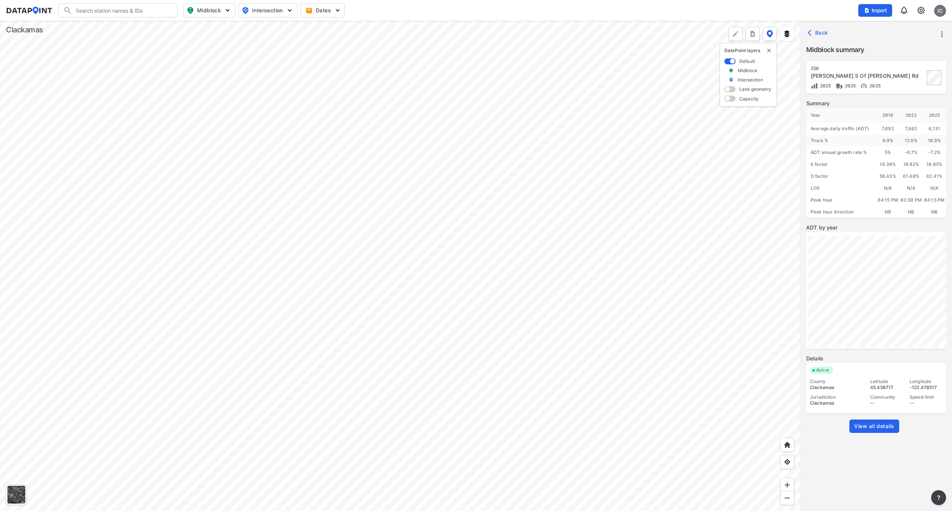
click at [433, 274] on div at bounding box center [400, 266] width 800 height 490
